Goal: Task Accomplishment & Management: Manage account settings

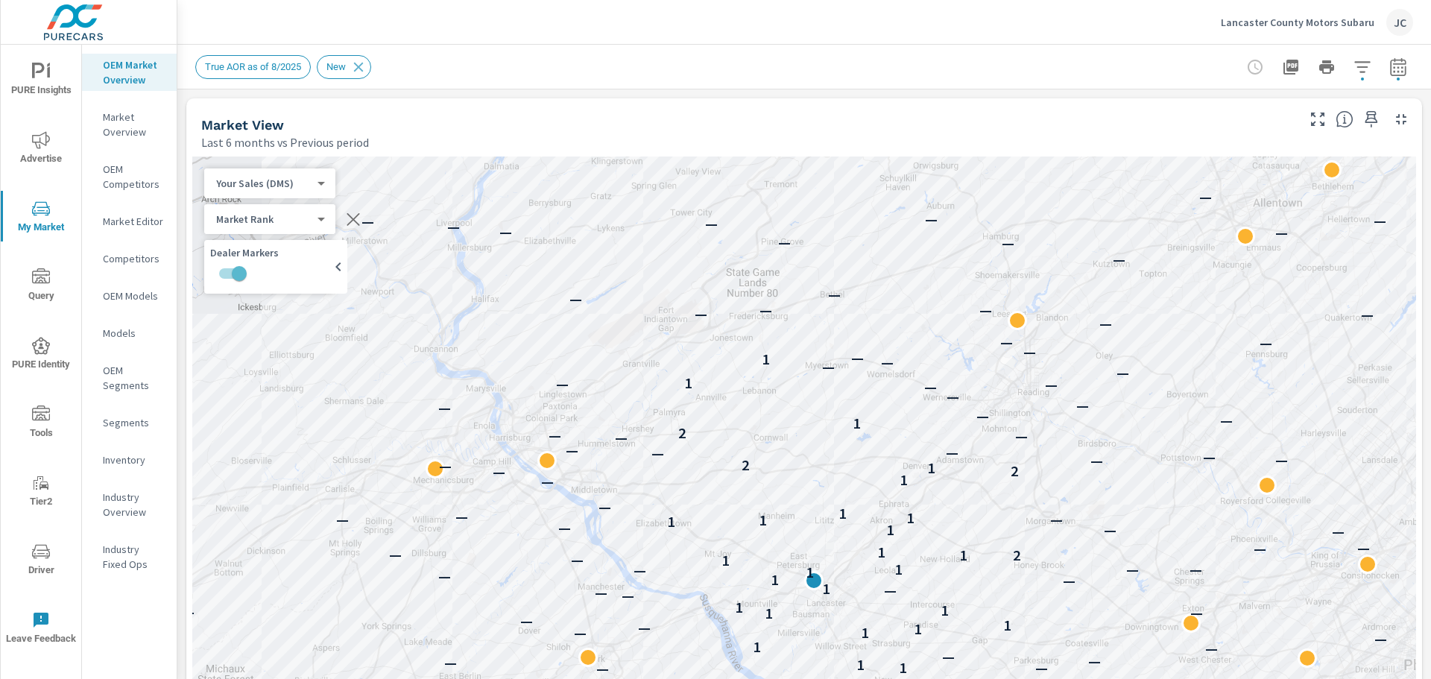
scroll to position [2161, 0]
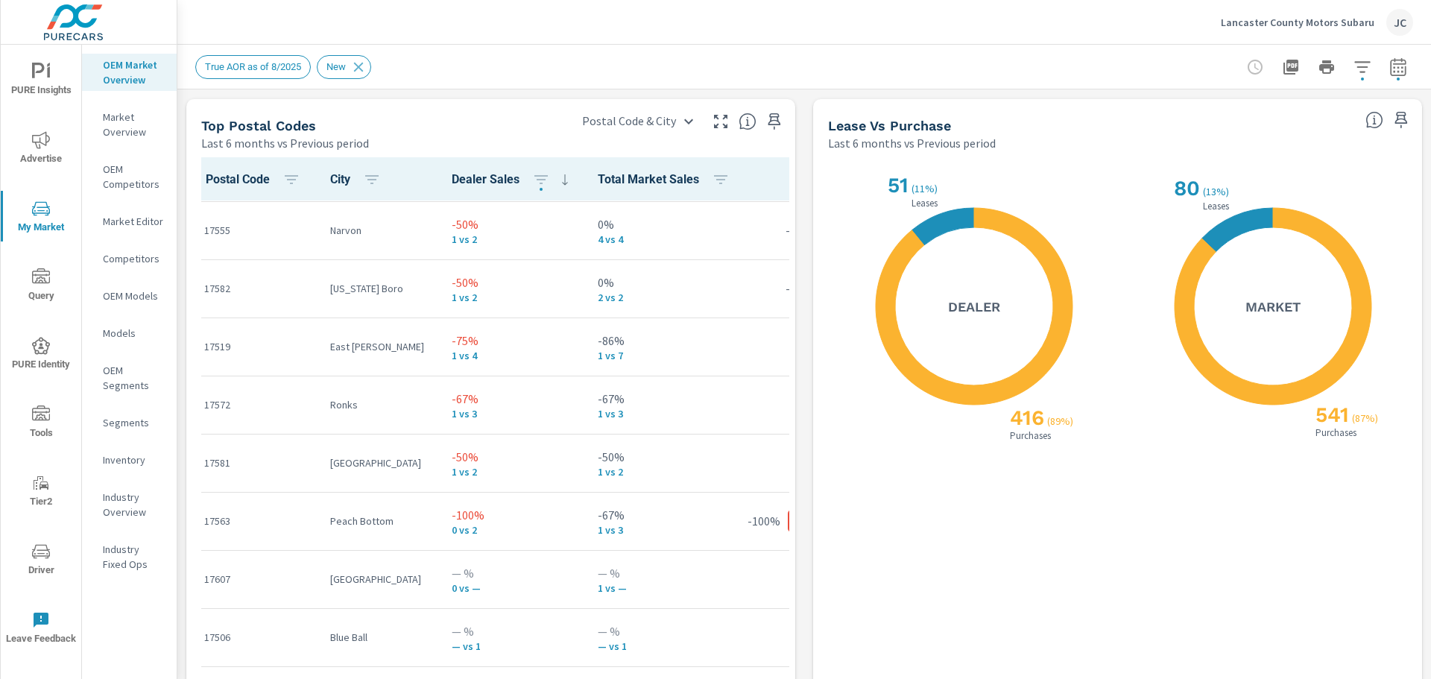
click at [1313, 28] on p "Lancaster County Motors Subaru" at bounding box center [1298, 22] width 154 height 13
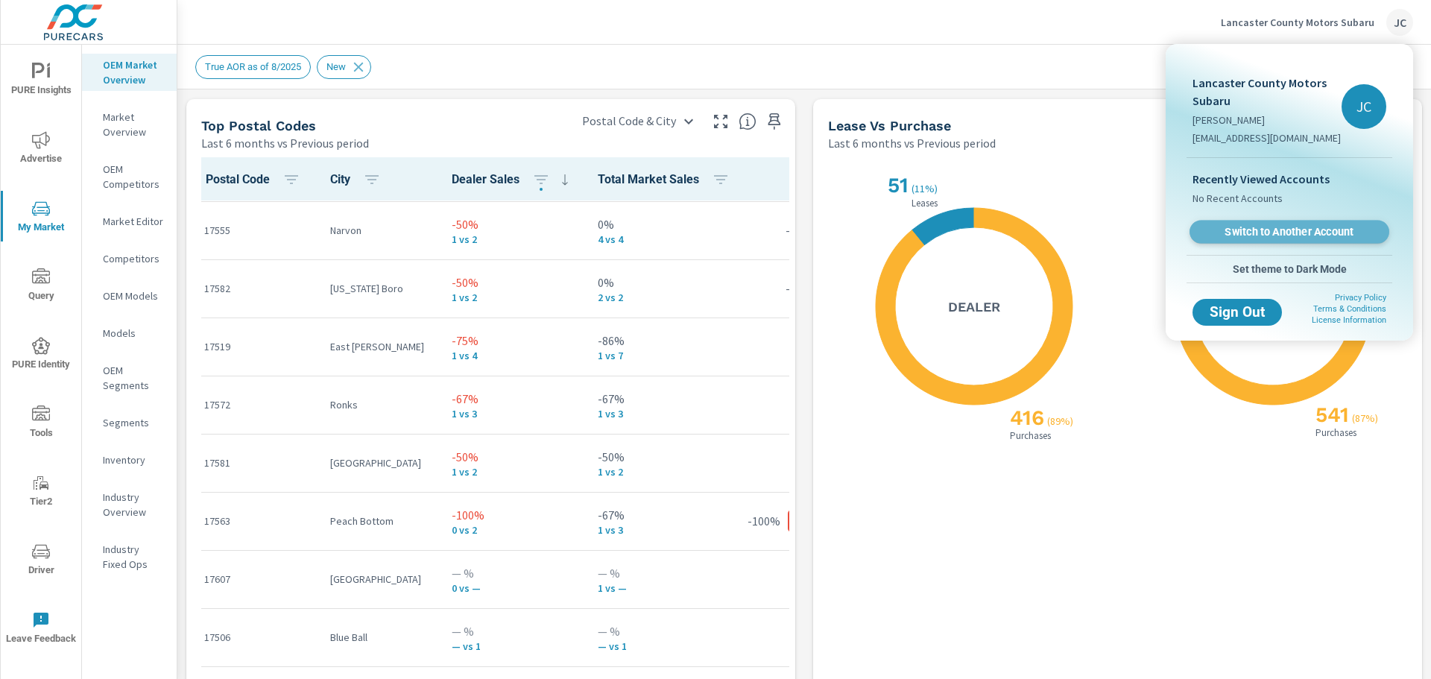
click at [1286, 228] on span "Switch to Another Account" at bounding box center [1289, 232] width 183 height 14
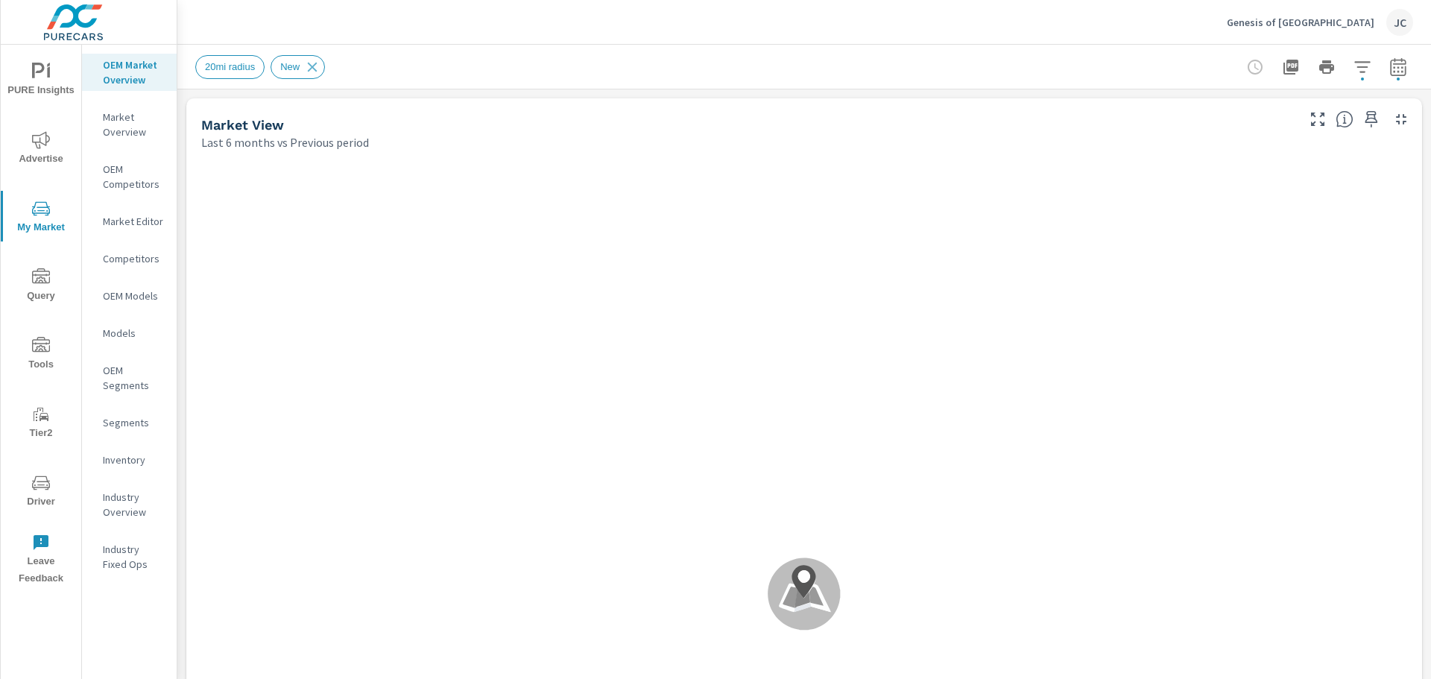
click at [40, 83] on span "PURE Insights" at bounding box center [41, 81] width 72 height 37
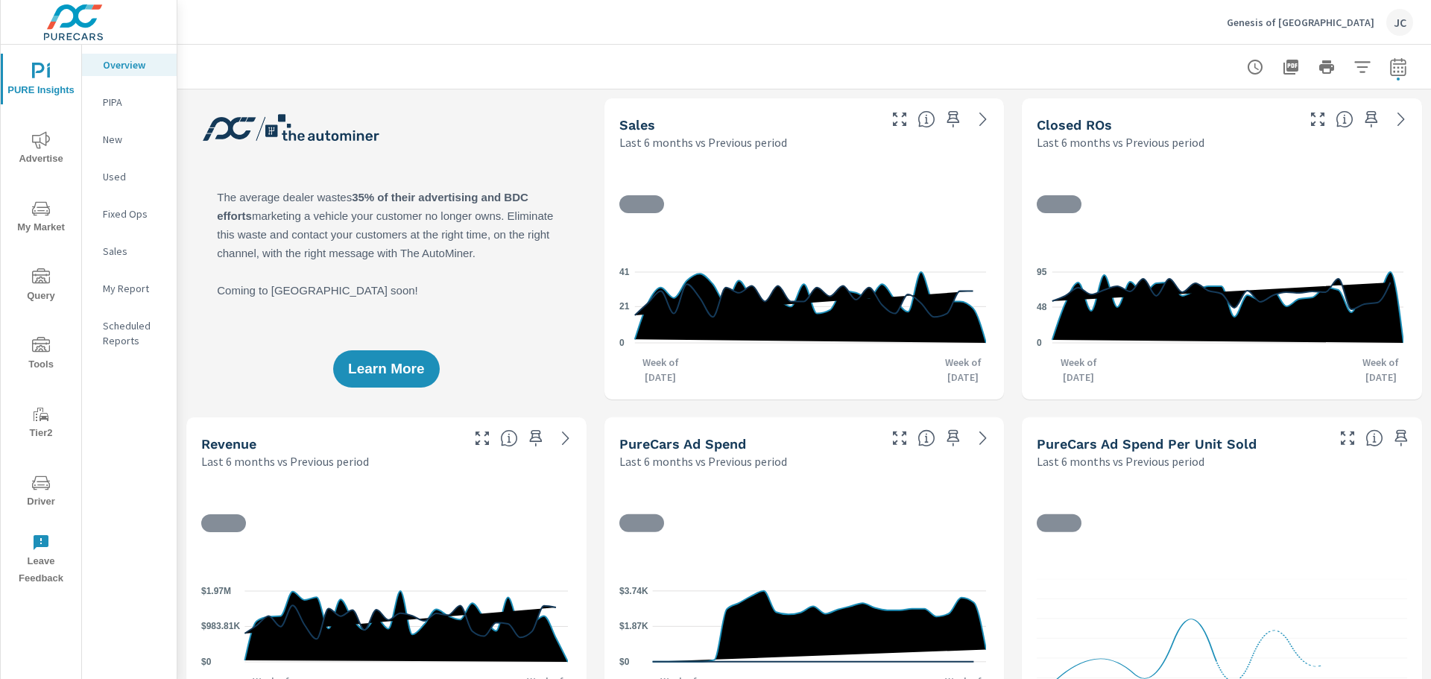
scroll to position [1, 0]
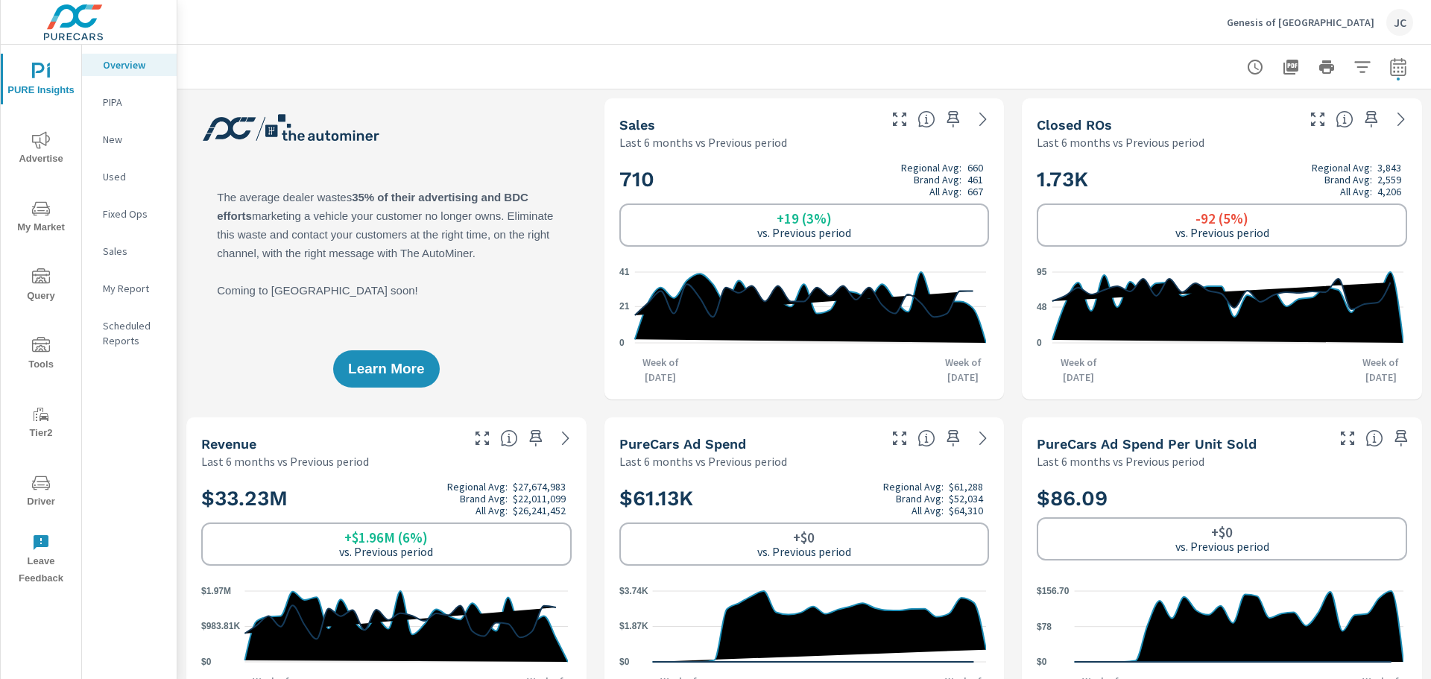
click at [37, 491] on icon "nav menu" at bounding box center [41, 483] width 18 height 18
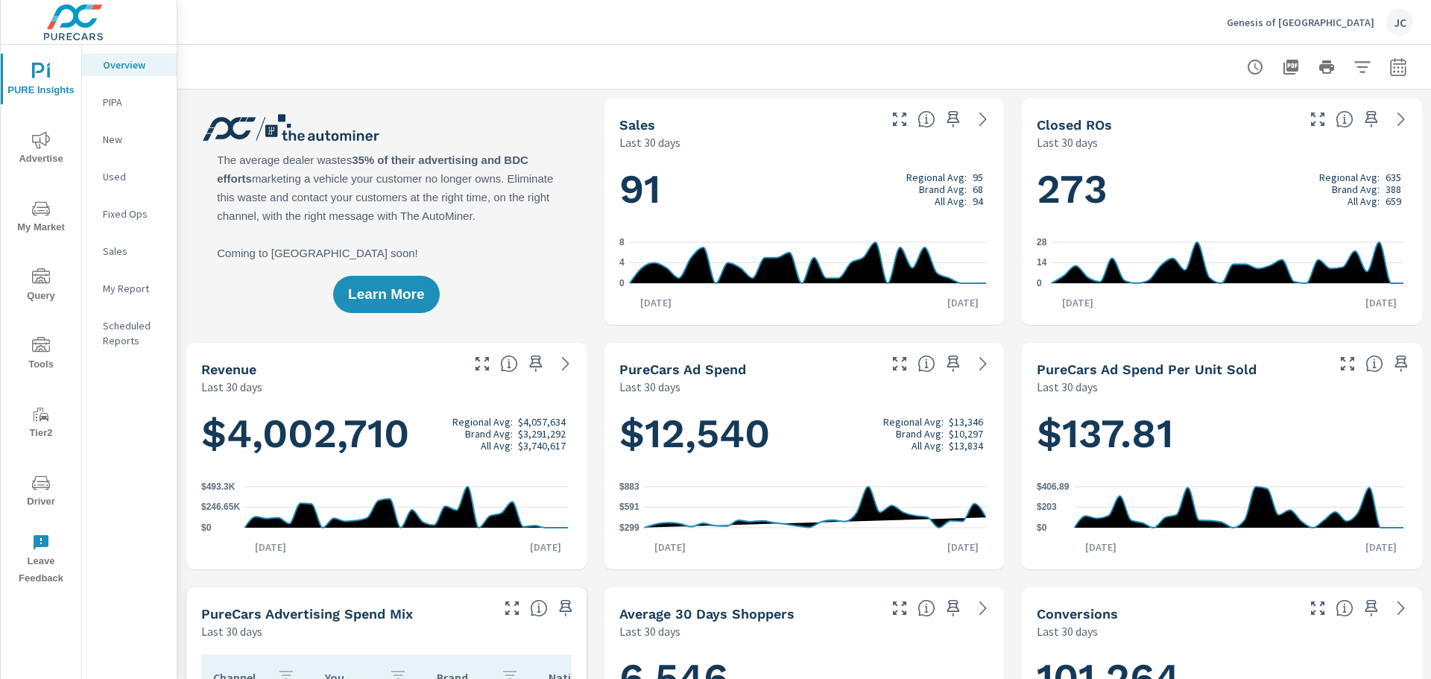
scroll to position [1, 0]
